Goal: Task Accomplishment & Management: Manage account settings

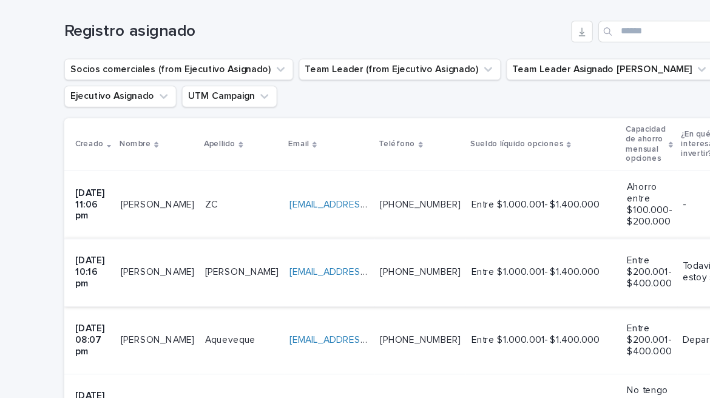
scroll to position [157, 0]
click at [179, 224] on td "ZC ZC" at bounding box center [217, 222] width 76 height 61
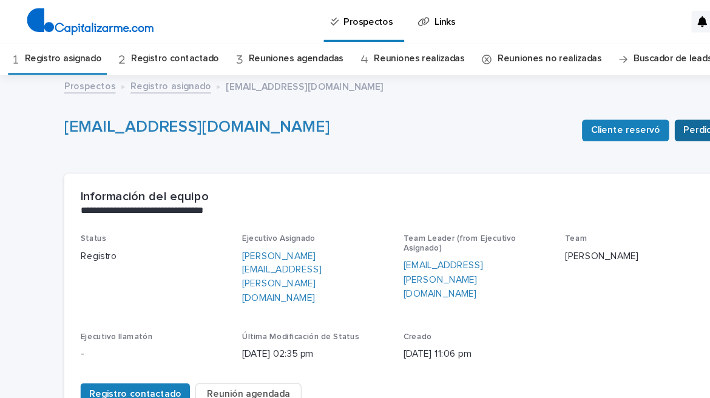
click at [616, 119] on span "Perdido" at bounding box center [629, 117] width 31 height 12
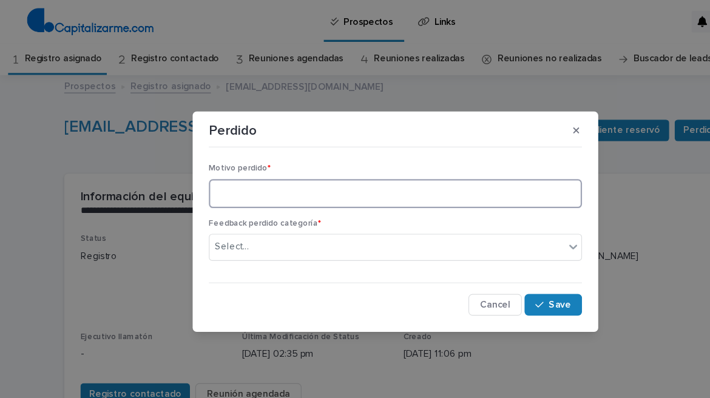
click at [223, 176] on textarea at bounding box center [355, 174] width 335 height 26
type textarea "**********"
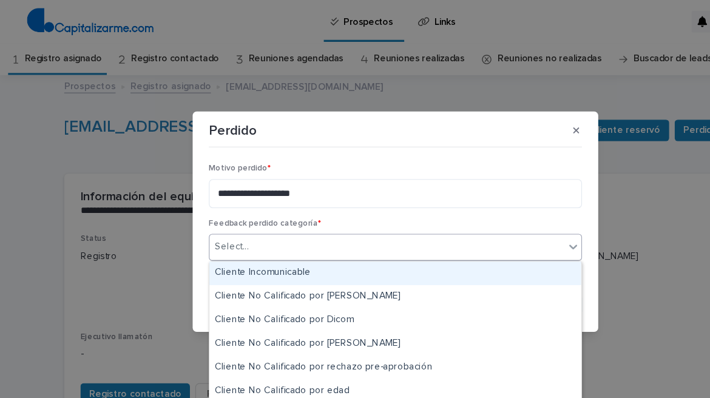
click at [514, 222] on icon at bounding box center [514, 222] width 7 height 4
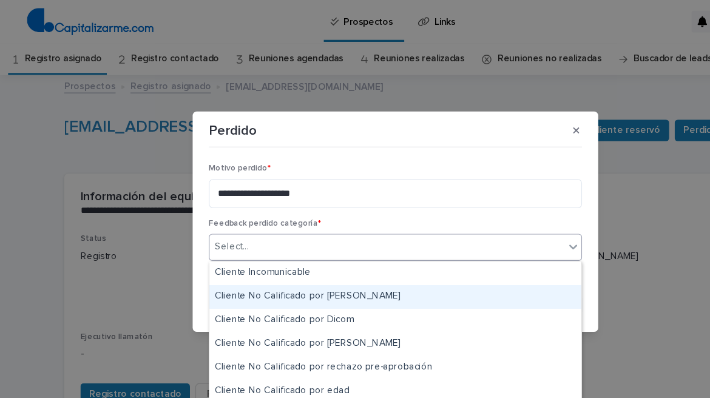
click at [294, 265] on div "Cliente No Calificado por [PERSON_NAME]" at bounding box center [355, 266] width 334 height 21
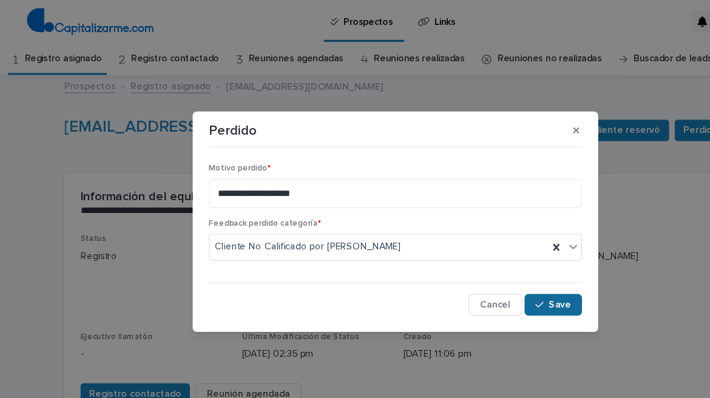
click at [502, 276] on span "Save" at bounding box center [503, 274] width 20 height 9
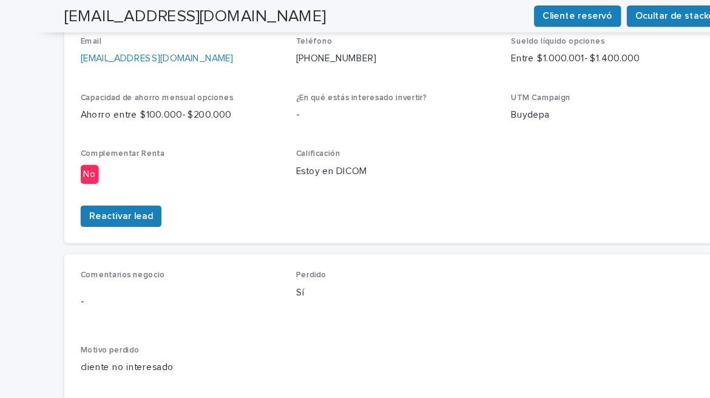
scroll to position [557, 0]
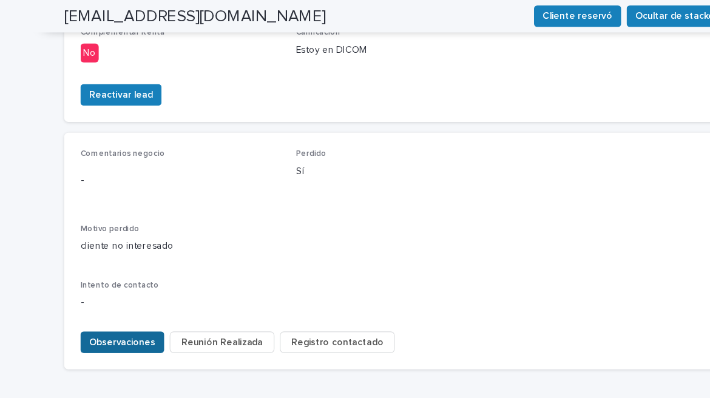
click at [107, 301] on span "Observaciones" at bounding box center [110, 307] width 60 height 12
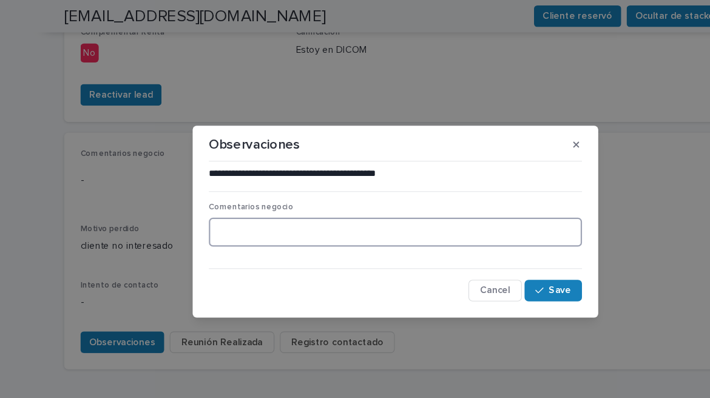
click at [215, 211] on textarea at bounding box center [355, 209] width 335 height 26
type textarea "**********"
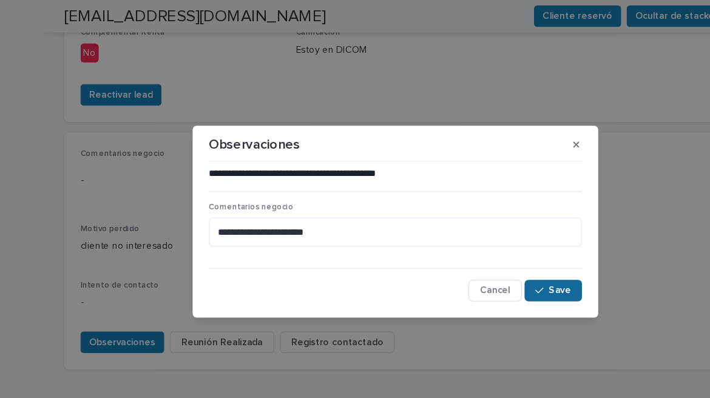
click at [502, 264] on span "Save" at bounding box center [503, 261] width 20 height 9
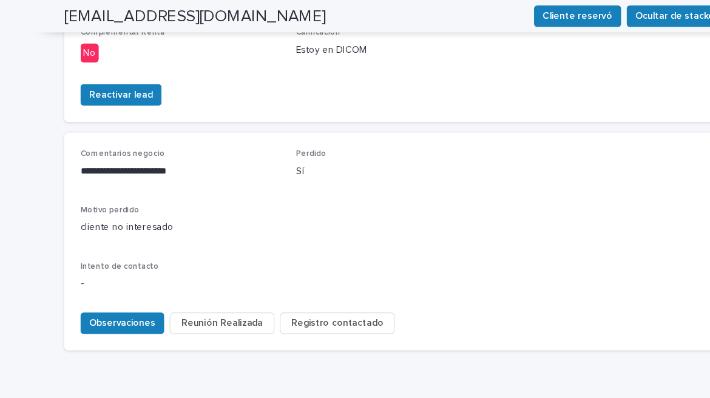
scroll to position [540, 0]
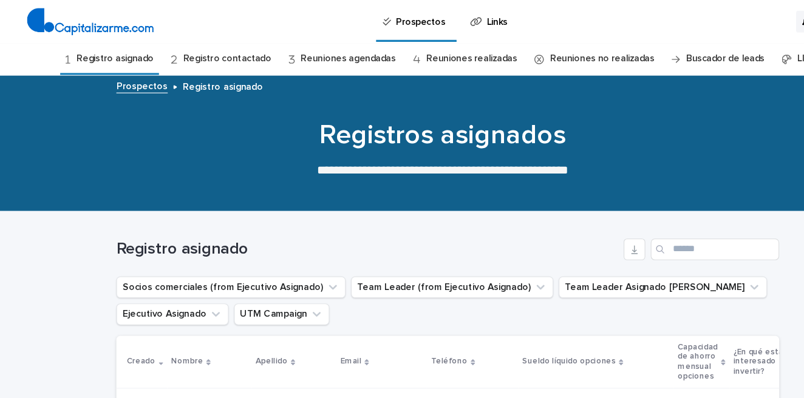
click at [211, 52] on link "Registro contactado" at bounding box center [204, 53] width 79 height 29
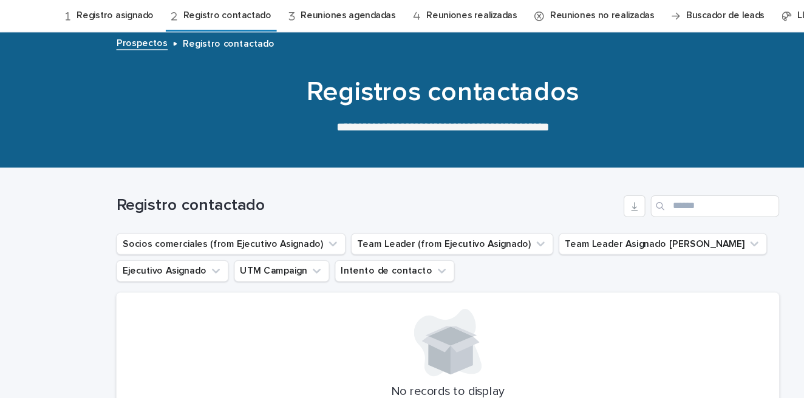
click at [329, 53] on link "Reuniones agendadas" at bounding box center [312, 53] width 85 height 29
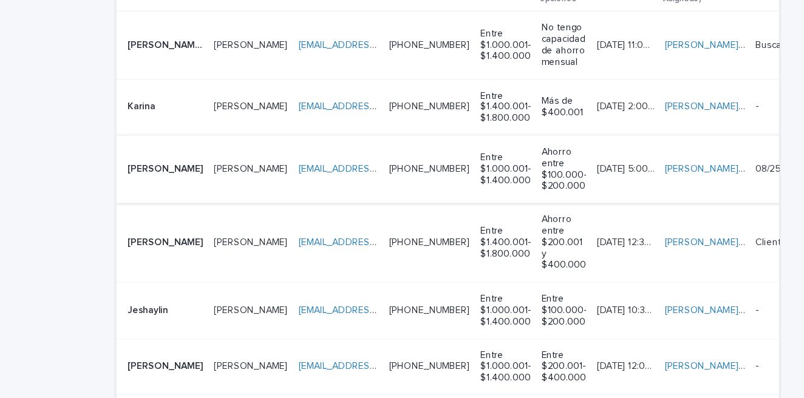
scroll to position [418, 0]
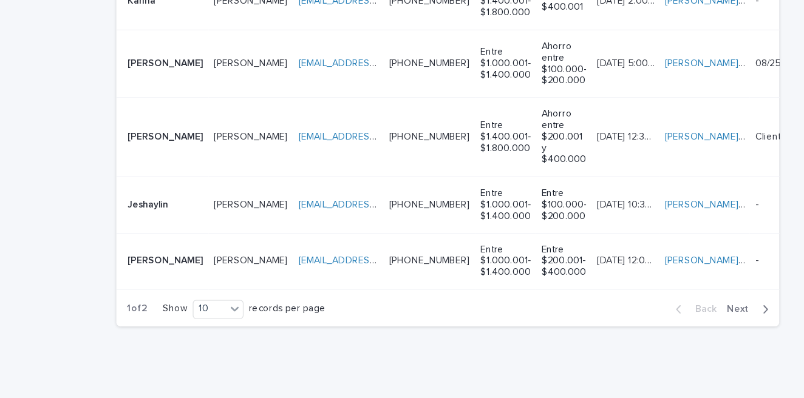
click at [318, 118] on p at bounding box center [304, 123] width 72 height 10
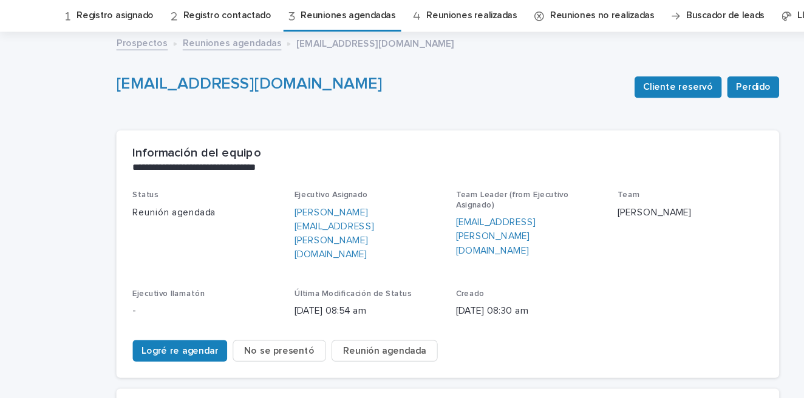
click at [245, 348] on span "No se presentó" at bounding box center [250, 354] width 63 height 12
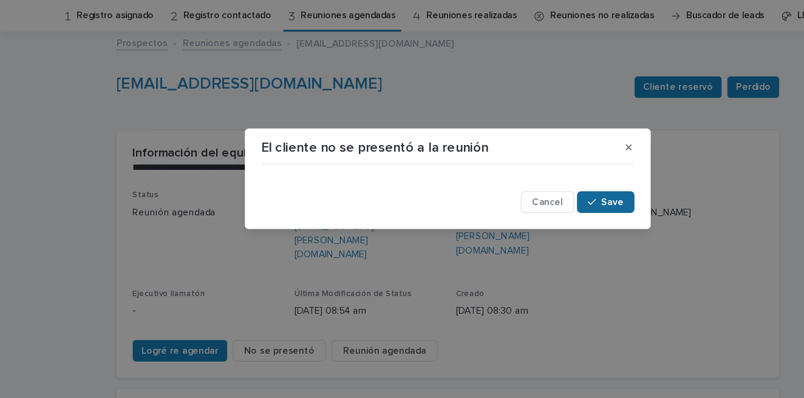
click at [552, 219] on span "Save" at bounding box center [550, 220] width 20 height 9
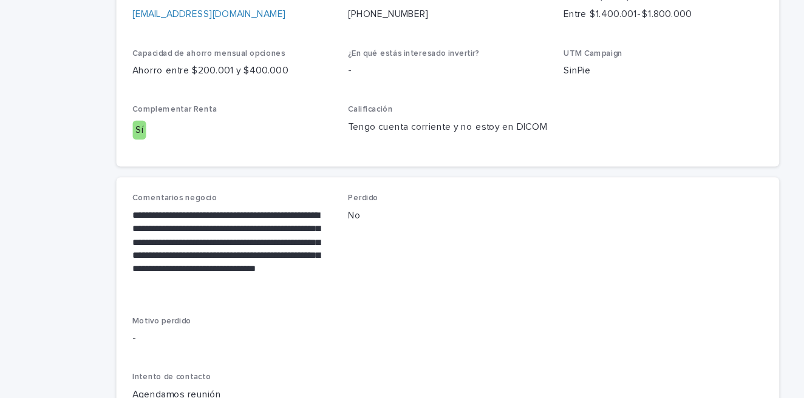
scroll to position [560, 0]
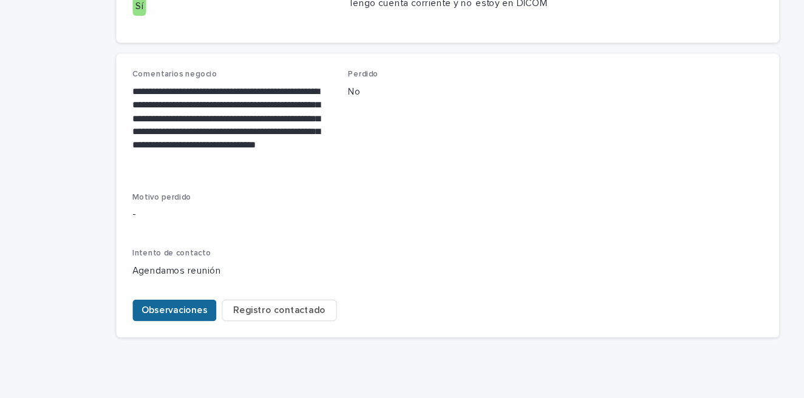
click at [137, 312] on span "Observaciones" at bounding box center [157, 318] width 60 height 12
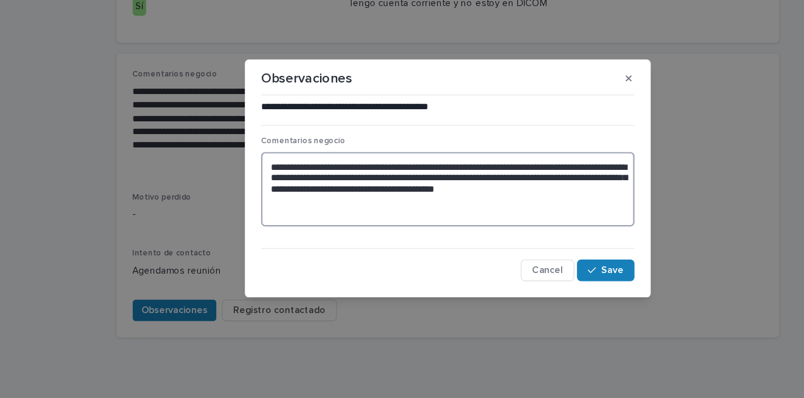
click at [262, 231] on textarea "**********" at bounding box center [401, 208] width 335 height 67
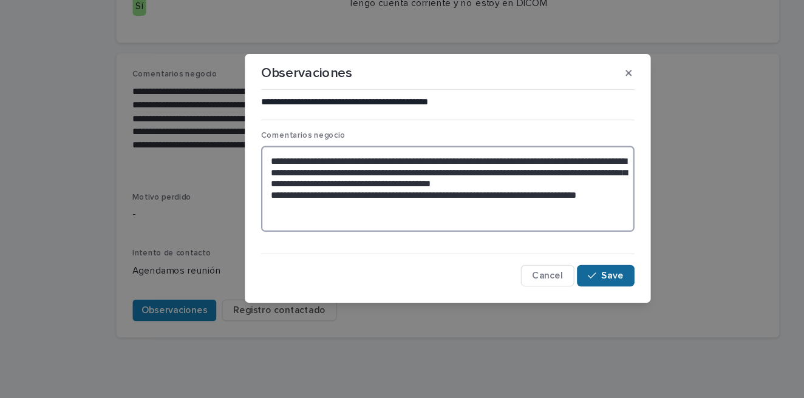
type textarea "**********"
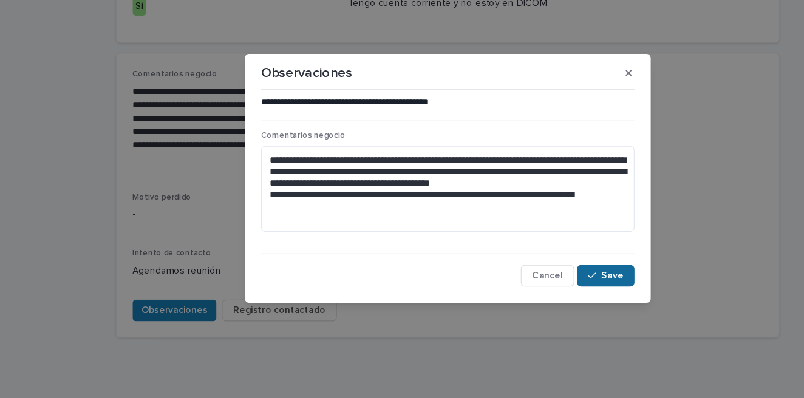
click at [551, 288] on span "Save" at bounding box center [550, 286] width 20 height 9
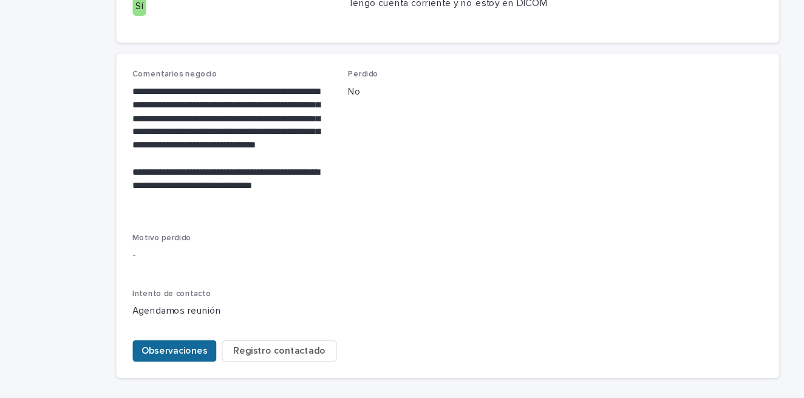
click at [144, 348] on span "Observaciones" at bounding box center [157, 354] width 60 height 12
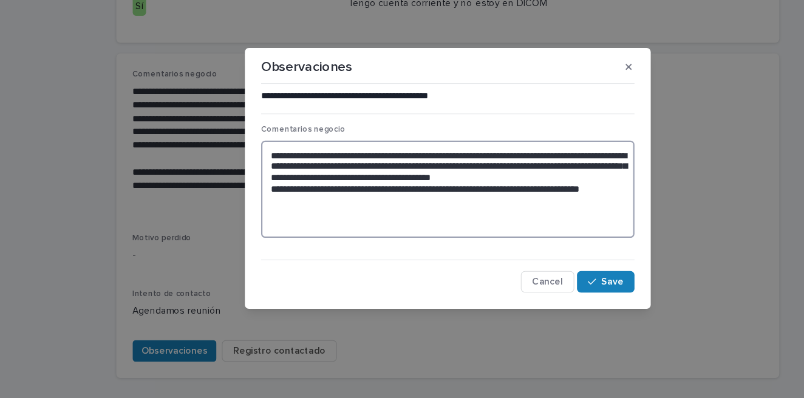
drag, startPoint x: 242, startPoint y: 218, endPoint x: 267, endPoint y: 219, distance: 24.9
click at [267, 219] on textarea "**********" at bounding box center [401, 208] width 335 height 87
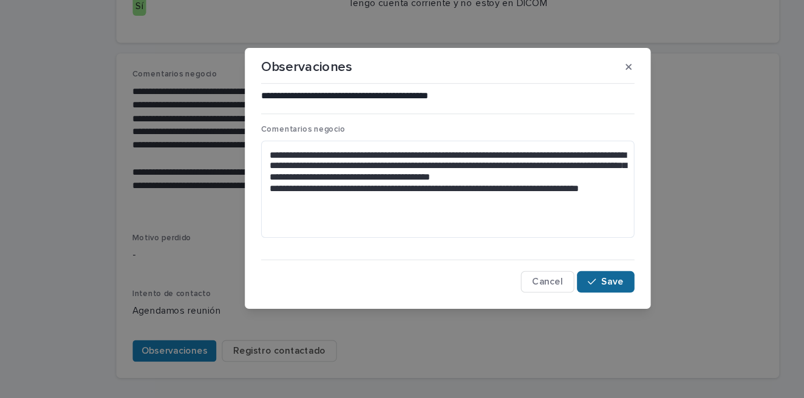
click at [547, 294] on span "Save" at bounding box center [550, 292] width 20 height 9
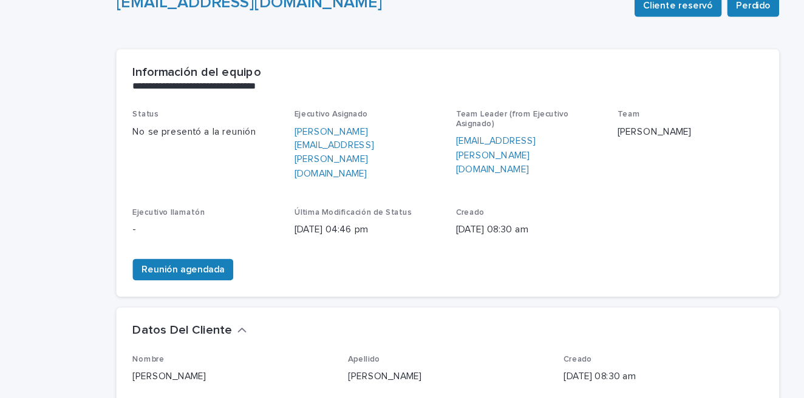
scroll to position [0, 0]
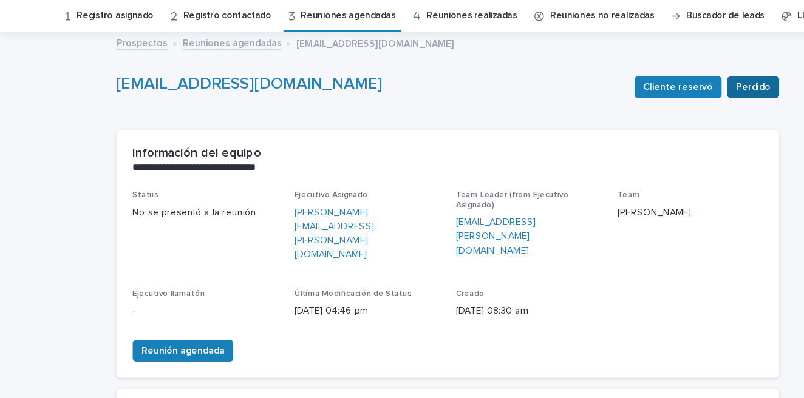
click at [682, 113] on span "Perdido" at bounding box center [676, 117] width 31 height 12
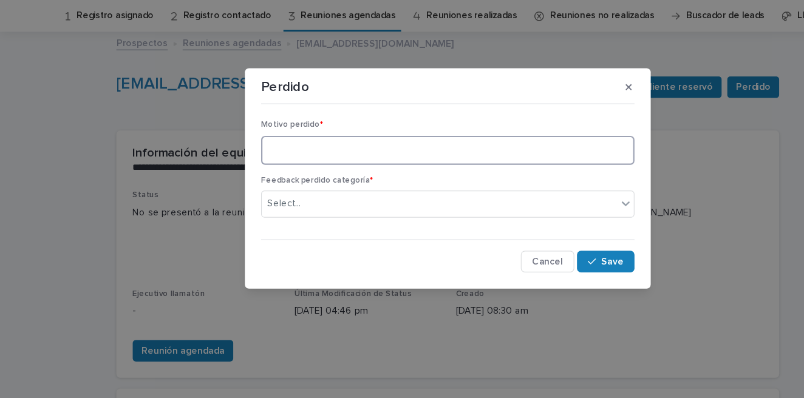
click at [266, 175] on textarea at bounding box center [401, 174] width 335 height 26
type textarea "**********"
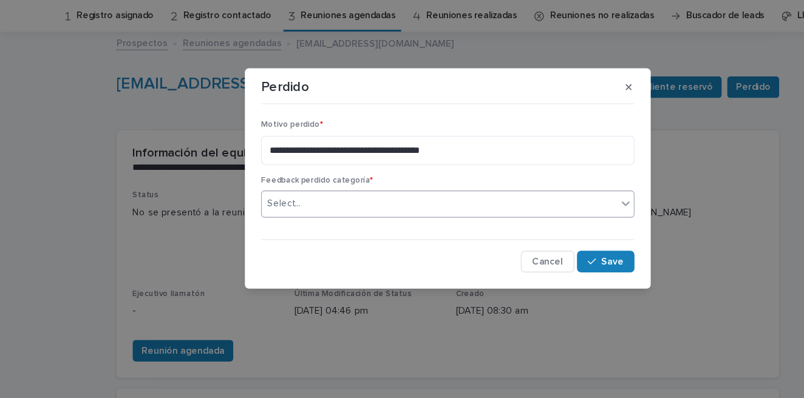
click at [563, 222] on icon at bounding box center [561, 222] width 7 height 4
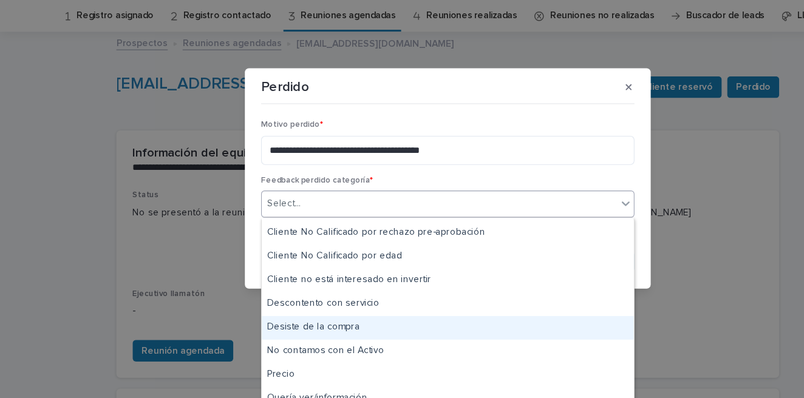
scroll to position [83, 0]
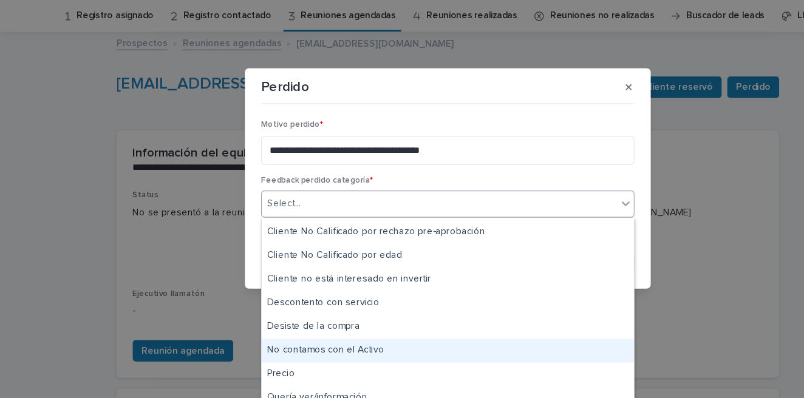
click at [325, 354] on div "No contamos con el Activo" at bounding box center [402, 354] width 334 height 21
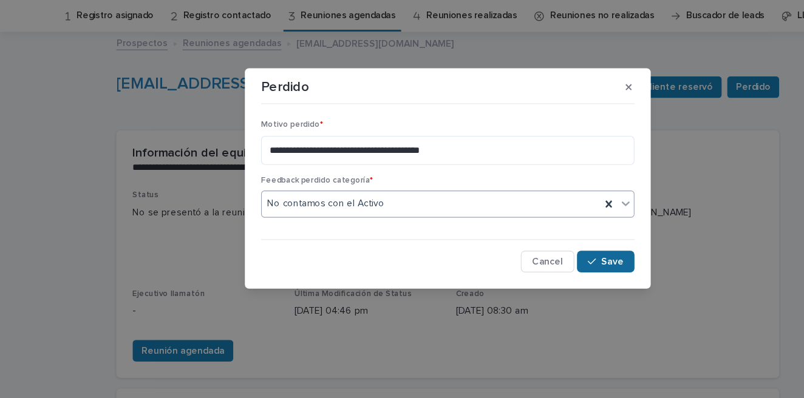
click at [554, 273] on span "Save" at bounding box center [550, 274] width 20 height 9
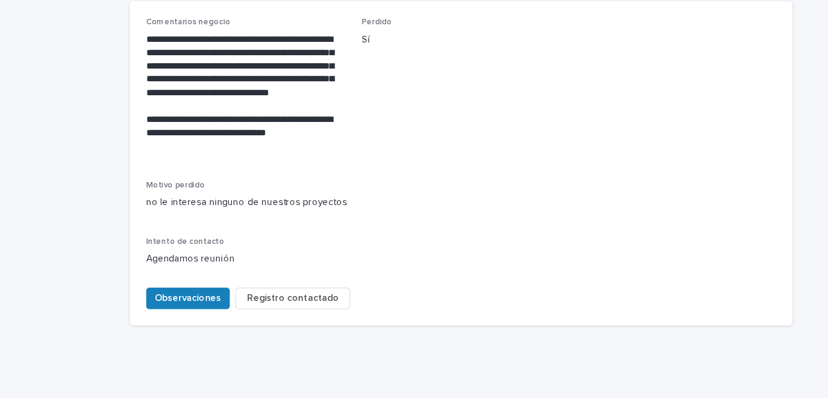
scroll to position [0, 0]
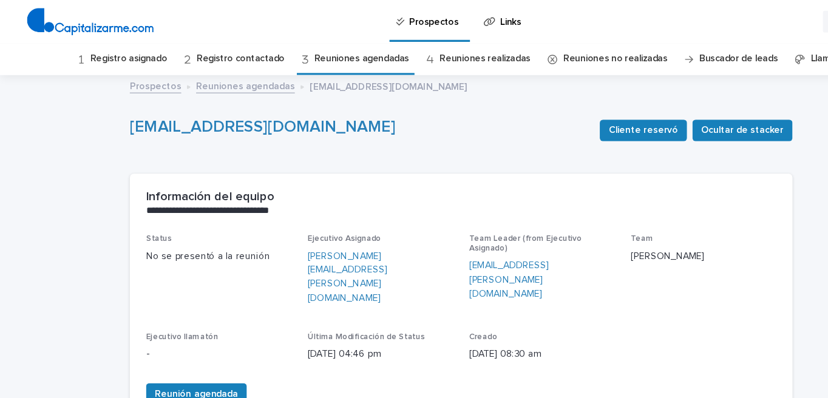
click at [454, 19] on p "Links" at bounding box center [458, 13] width 18 height 26
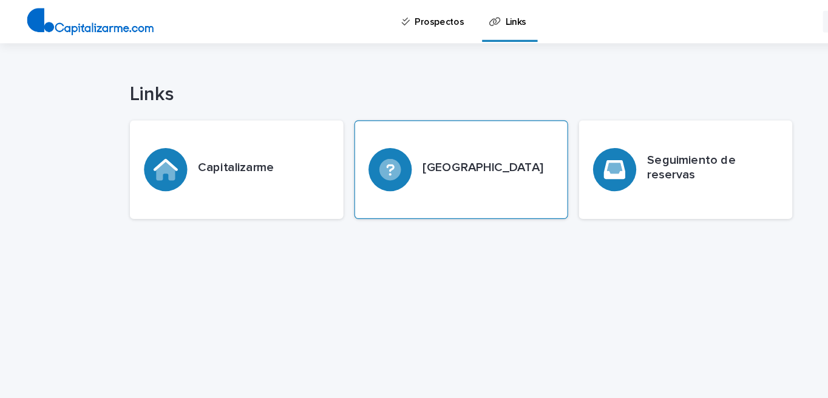
click at [386, 146] on h3 "[GEOGRAPHIC_DATA]" at bounding box center [434, 151] width 109 height 13
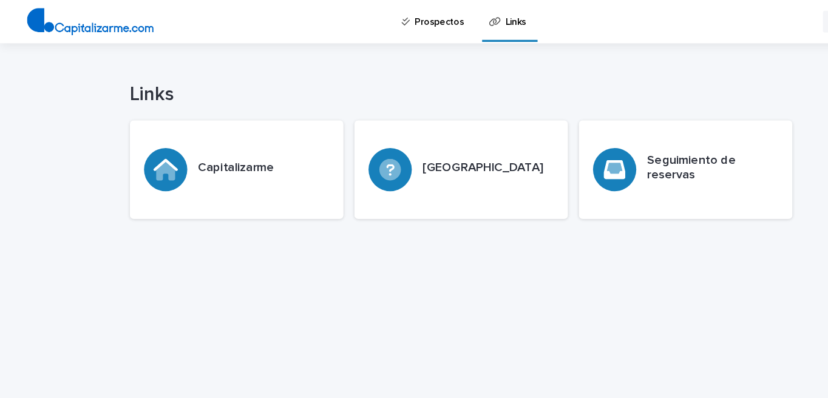
click at [390, 18] on p "Prospectos" at bounding box center [394, 13] width 44 height 26
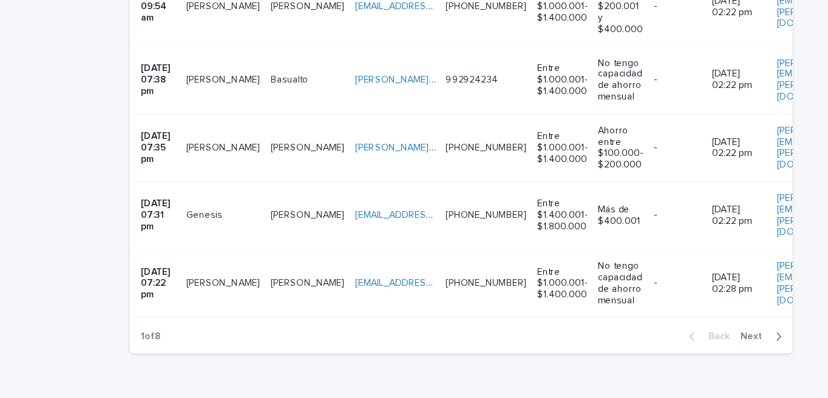
scroll to position [1791, 0]
